Goal: Information Seeking & Learning: Learn about a topic

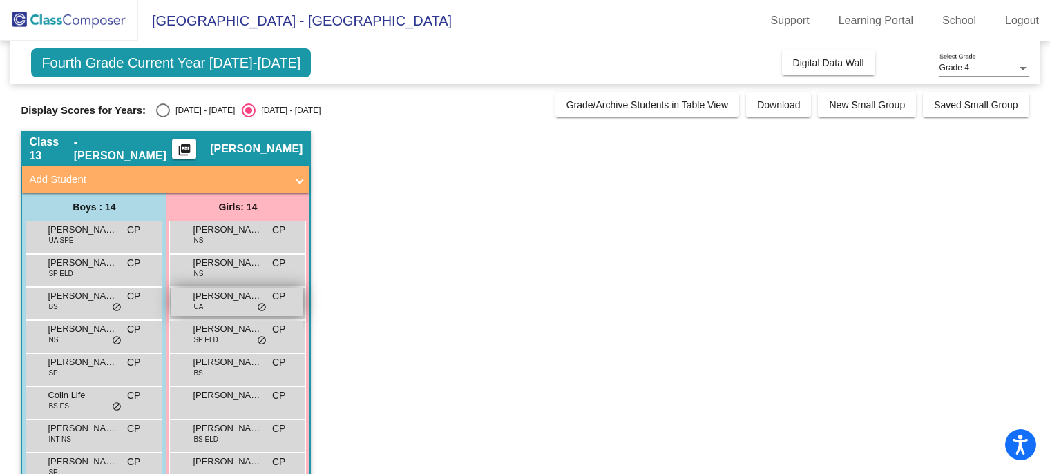
scroll to position [124, 0]
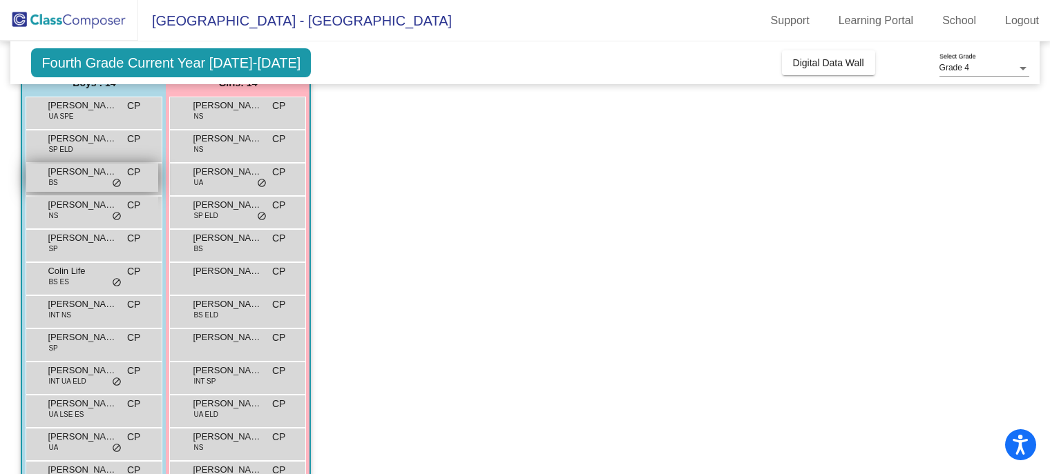
click at [72, 182] on div "[PERSON_NAME] [PERSON_NAME] CP lock do_not_disturb_alt" at bounding box center [92, 178] width 132 height 28
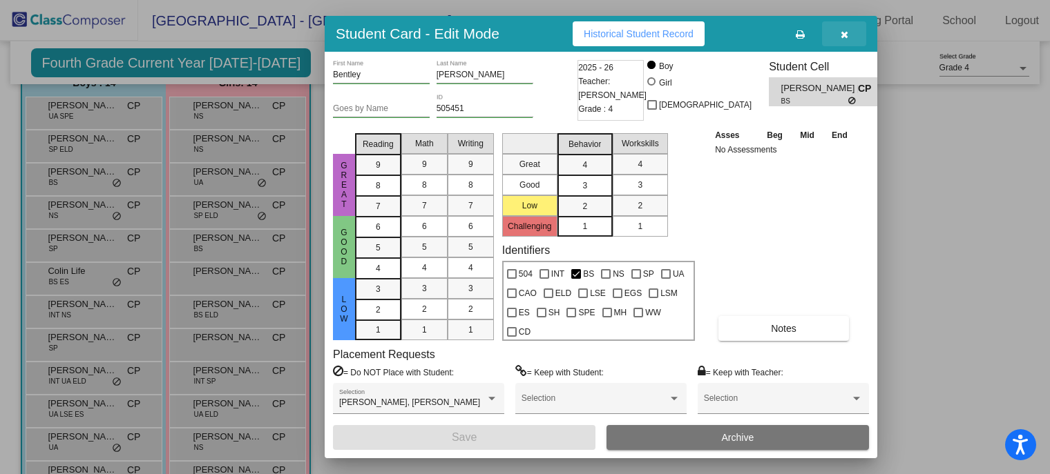
click at [838, 35] on button "button" at bounding box center [844, 33] width 44 height 25
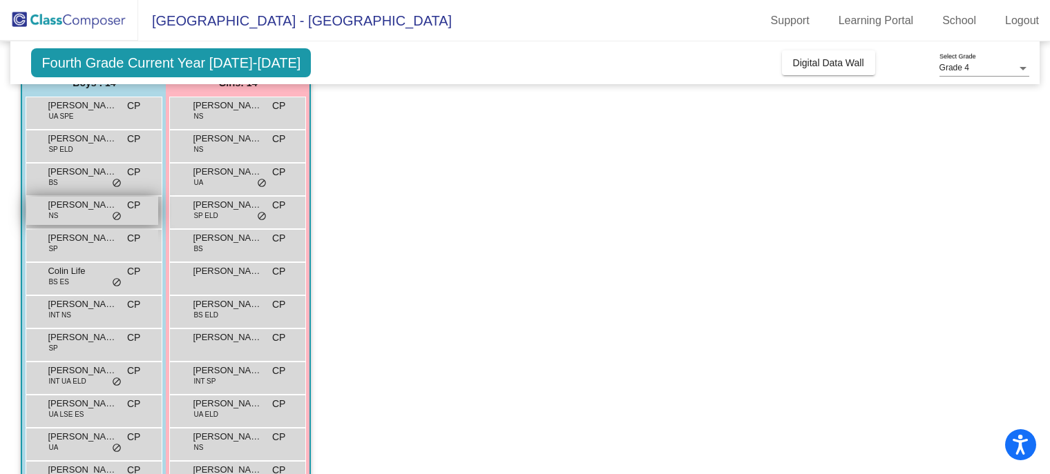
click at [93, 211] on div "[PERSON_NAME] NS CP lock do_not_disturb_alt" at bounding box center [92, 211] width 132 height 28
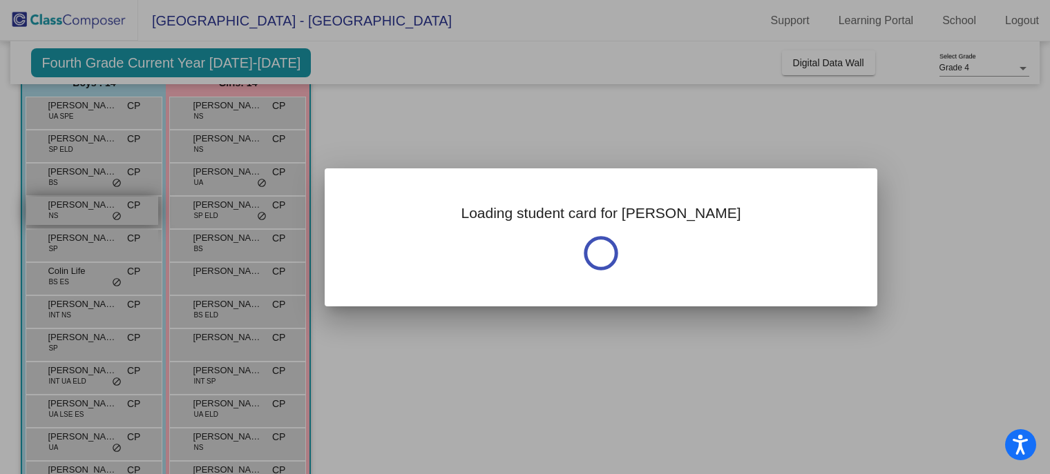
click at [93, 211] on div at bounding box center [525, 237] width 1050 height 474
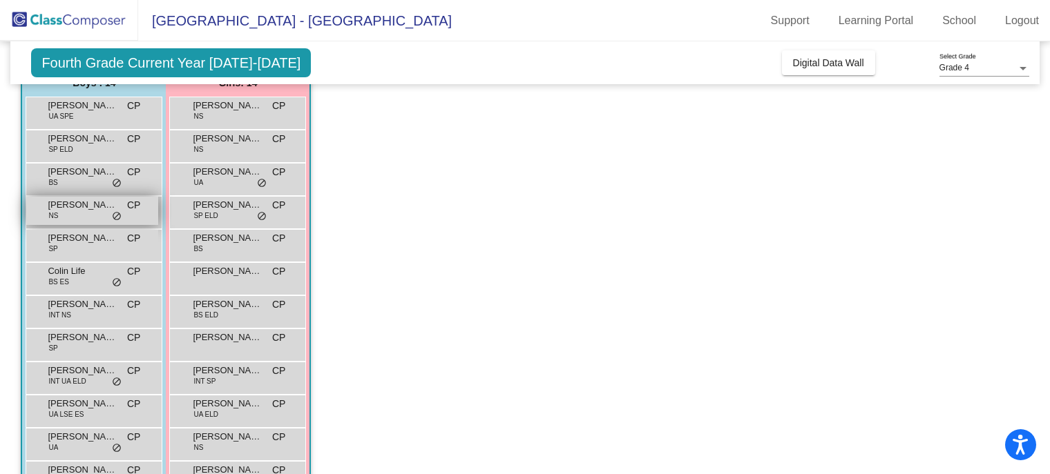
click at [93, 211] on div "[PERSON_NAME] NS CP lock do_not_disturb_alt" at bounding box center [92, 211] width 132 height 28
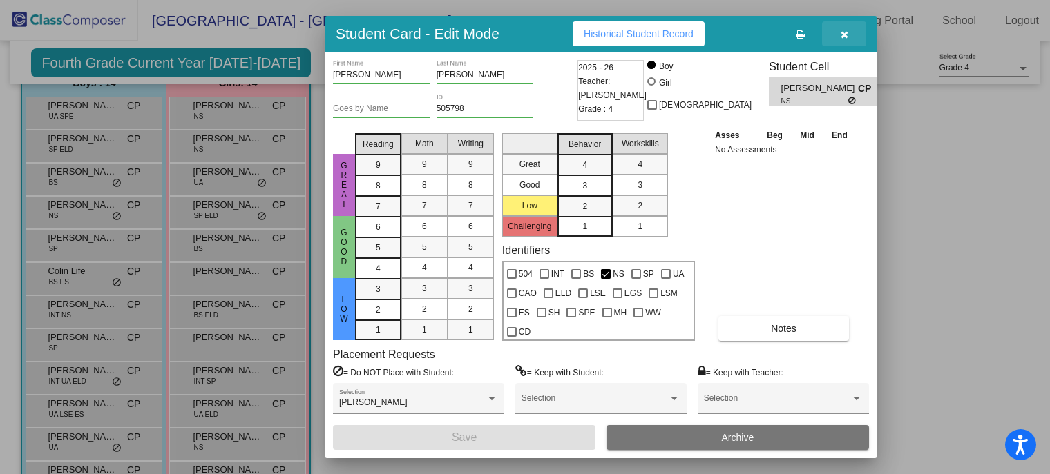
click at [842, 38] on icon "button" at bounding box center [844, 35] width 8 height 10
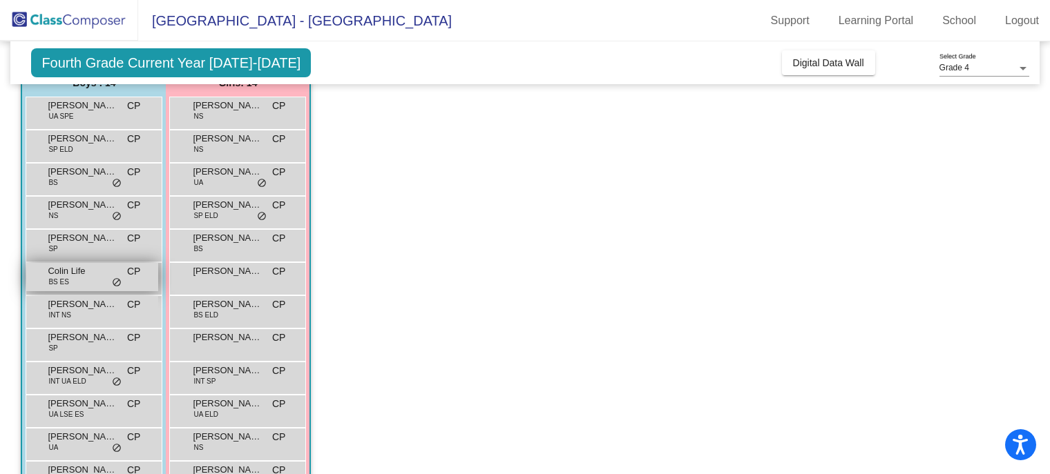
click at [77, 278] on div "[PERSON_NAME] Life BS ES CP lock do_not_disturb_alt" at bounding box center [92, 277] width 132 height 28
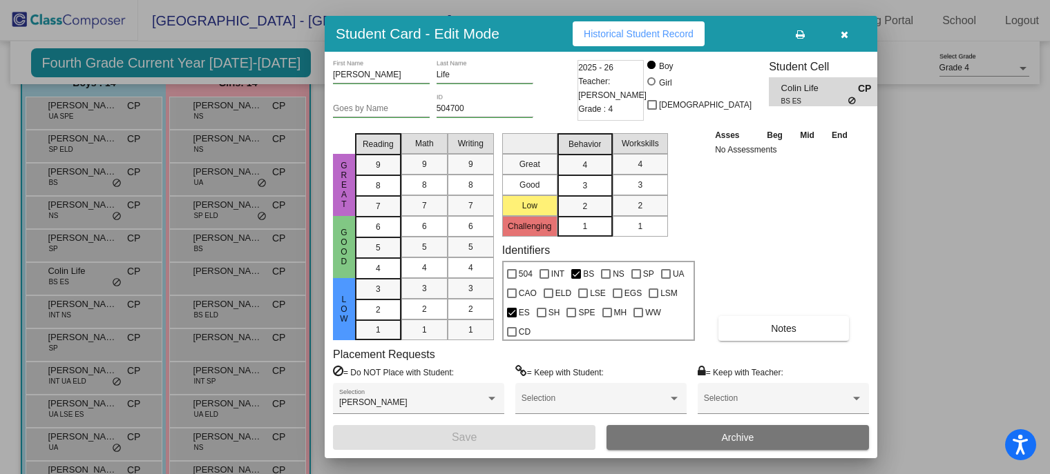
click at [842, 32] on icon "button" at bounding box center [844, 35] width 8 height 10
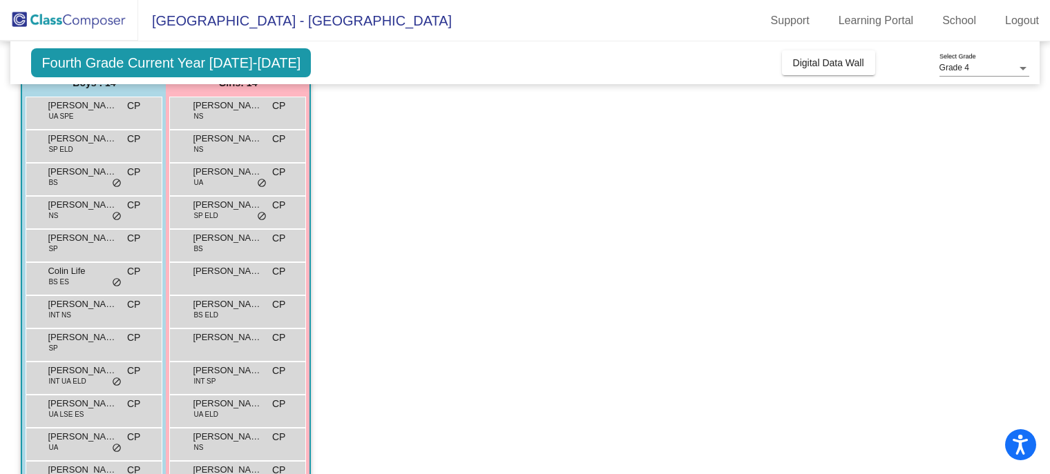
scroll to position [0, 0]
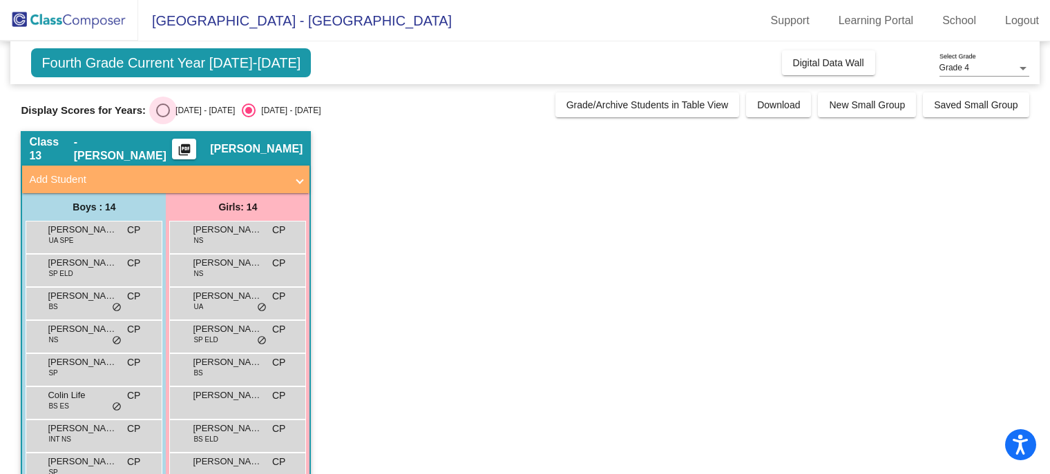
click at [166, 113] on div "Select an option" at bounding box center [163, 111] width 14 height 14
click at [163, 117] on input "[DATE] - [DATE]" at bounding box center [162, 117] width 1 height 1
radio input "true"
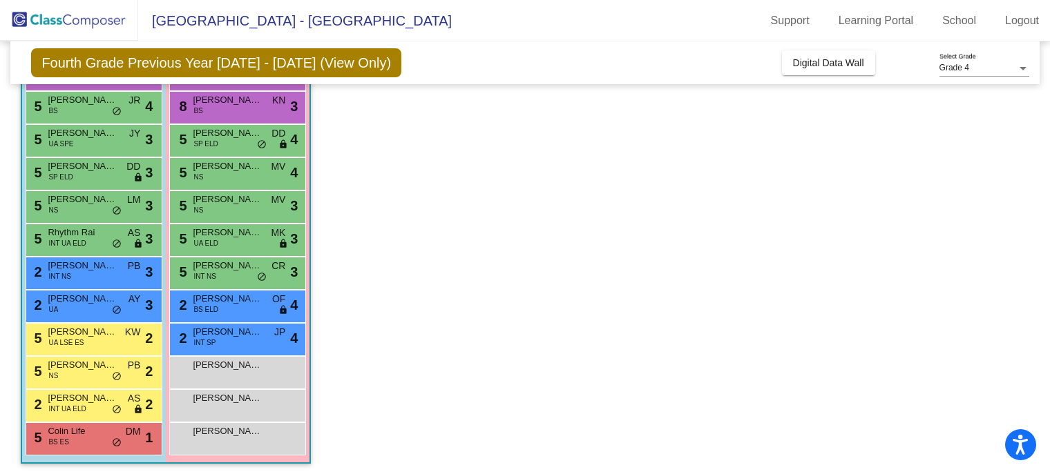
scroll to position [232, 0]
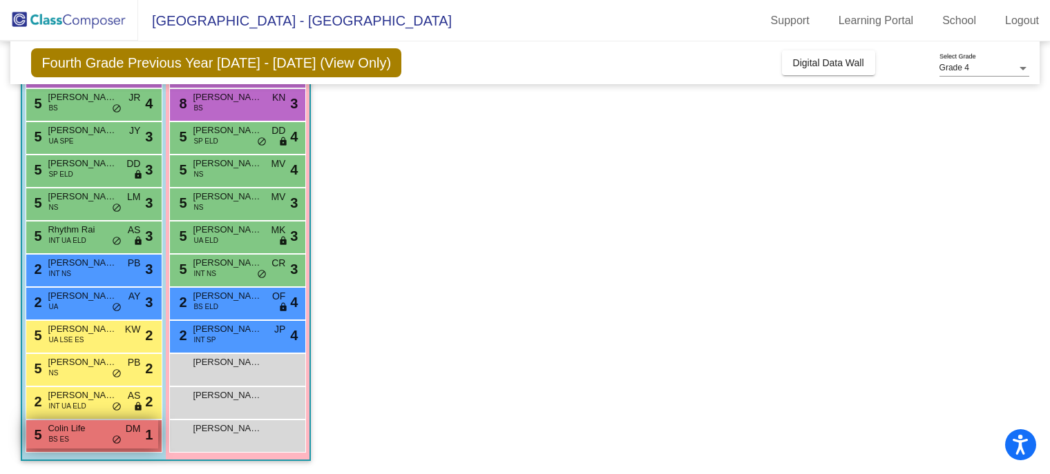
click at [69, 431] on span "Colin Life" at bounding box center [82, 429] width 69 height 14
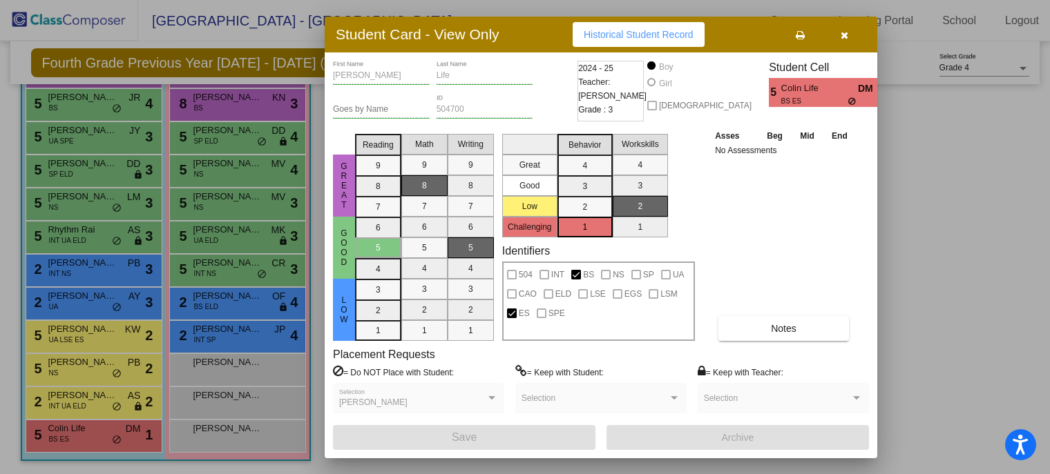
click at [842, 35] on icon "button" at bounding box center [844, 35] width 8 height 10
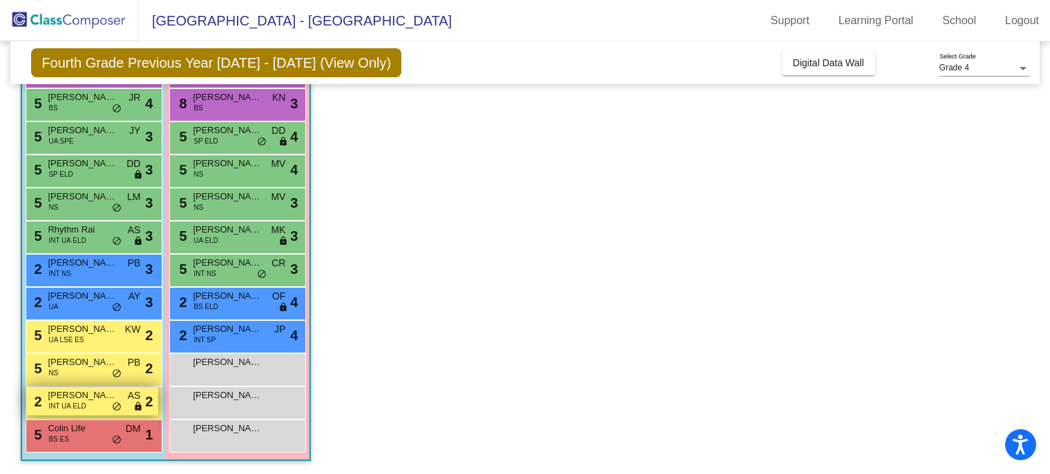
click at [85, 401] on span "INT UA ELD" at bounding box center [66, 406] width 37 height 10
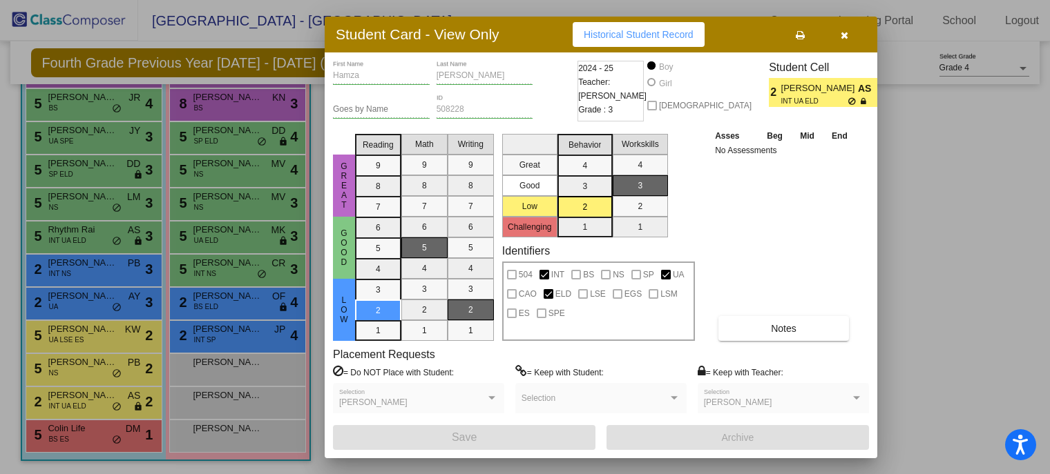
click at [845, 32] on icon "button" at bounding box center [844, 35] width 8 height 10
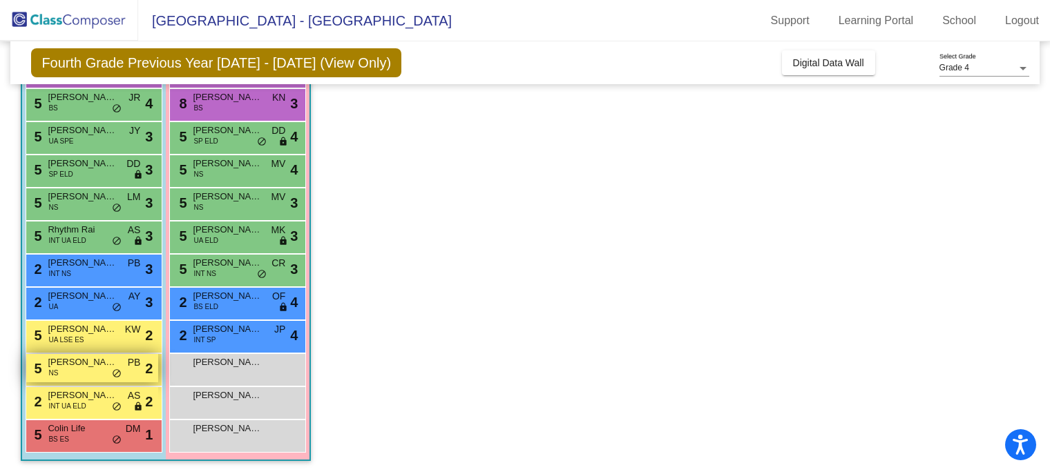
click at [86, 362] on span "[PERSON_NAME]" at bounding box center [82, 363] width 69 height 14
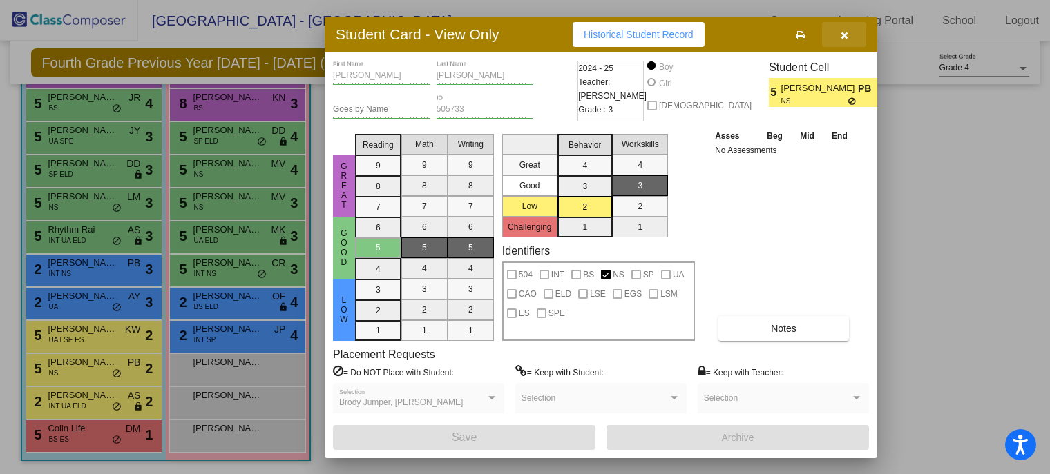
click at [847, 30] on icon "button" at bounding box center [844, 35] width 8 height 10
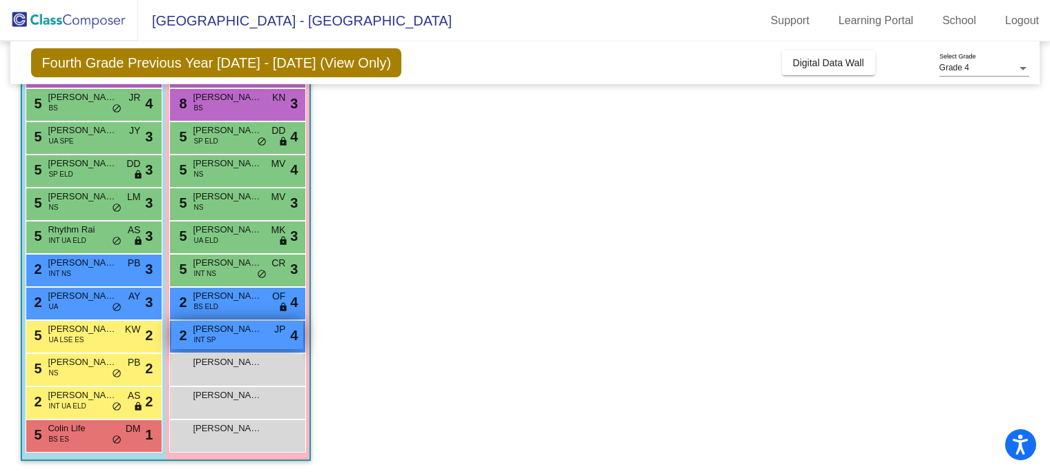
click at [244, 335] on span "[PERSON_NAME]" at bounding box center [227, 329] width 69 height 14
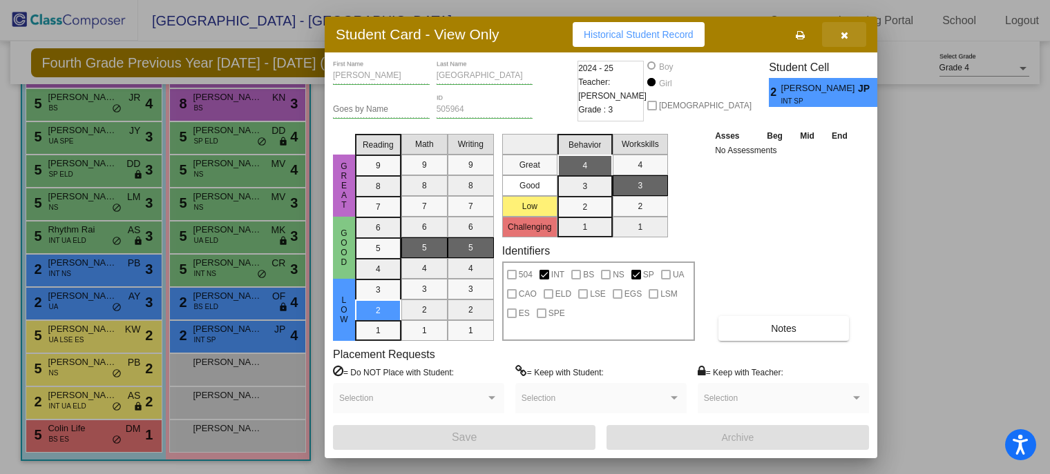
click at [844, 35] on icon "button" at bounding box center [844, 35] width 8 height 10
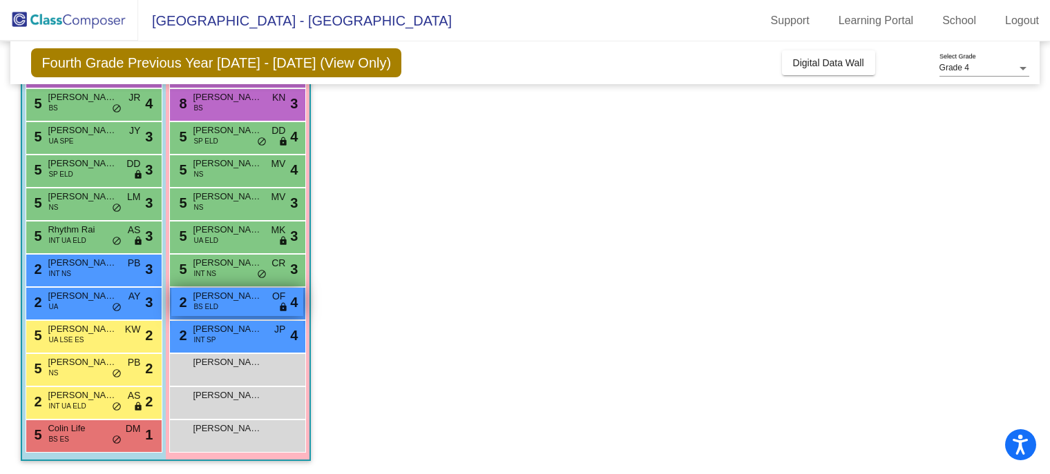
click at [223, 299] on span "[PERSON_NAME]" at bounding box center [227, 296] width 69 height 14
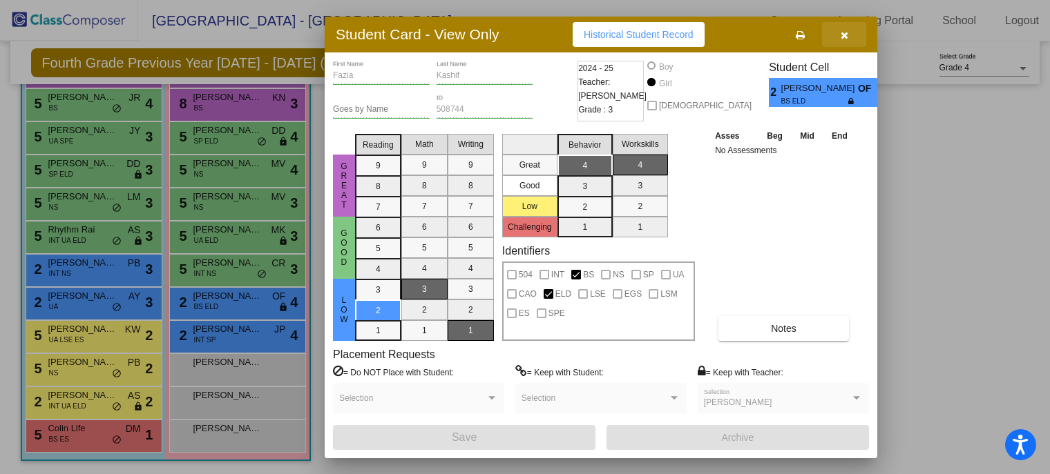
click at [847, 36] on icon "button" at bounding box center [844, 35] width 8 height 10
